Goal: Information Seeking & Learning: Find specific fact

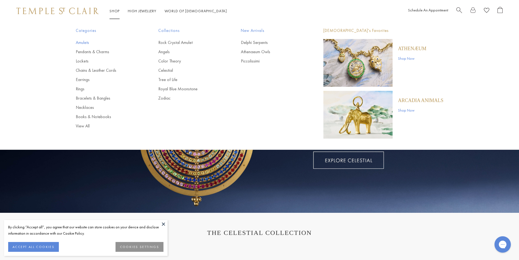
click at [88, 42] on link "Amulets" at bounding box center [106, 42] width 61 height 6
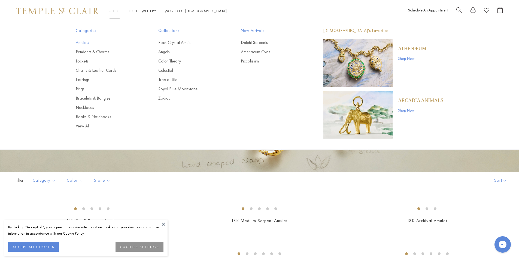
click at [84, 43] on link "Amulets" at bounding box center [106, 42] width 61 height 6
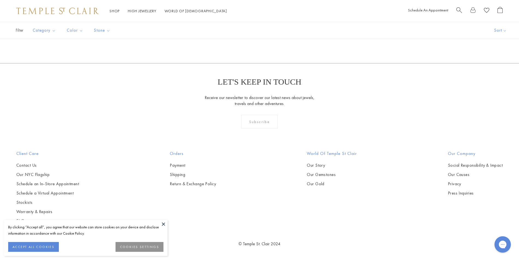
scroll to position [3269, 0]
click at [0, 0] on img at bounding box center [0, 0] width 0 height 0
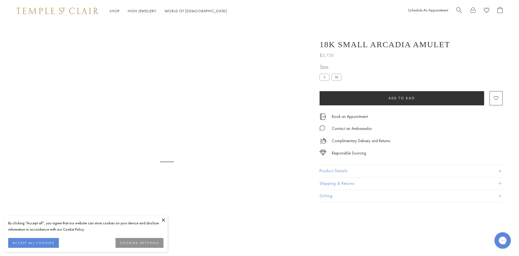
scroll to position [22, 0]
click at [368, 172] on button "Product Details" at bounding box center [411, 171] width 183 height 12
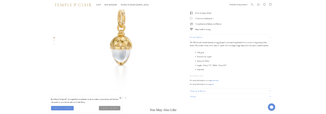
scroll to position [131, 0]
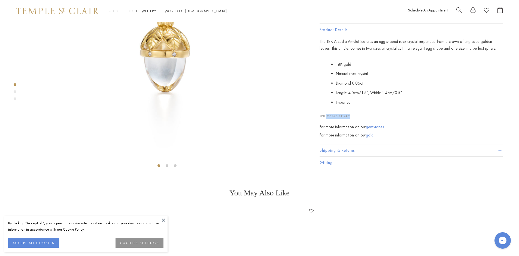
drag, startPoint x: 352, startPoint y: 208, endPoint x: 328, endPoint y: 208, distance: 24.5
click at [328, 118] on p "SKU: P55826-E11ARC" at bounding box center [411, 113] width 183 height 10
copy span "P55826-E11ARC"
